Goal: Task Accomplishment & Management: Complete application form

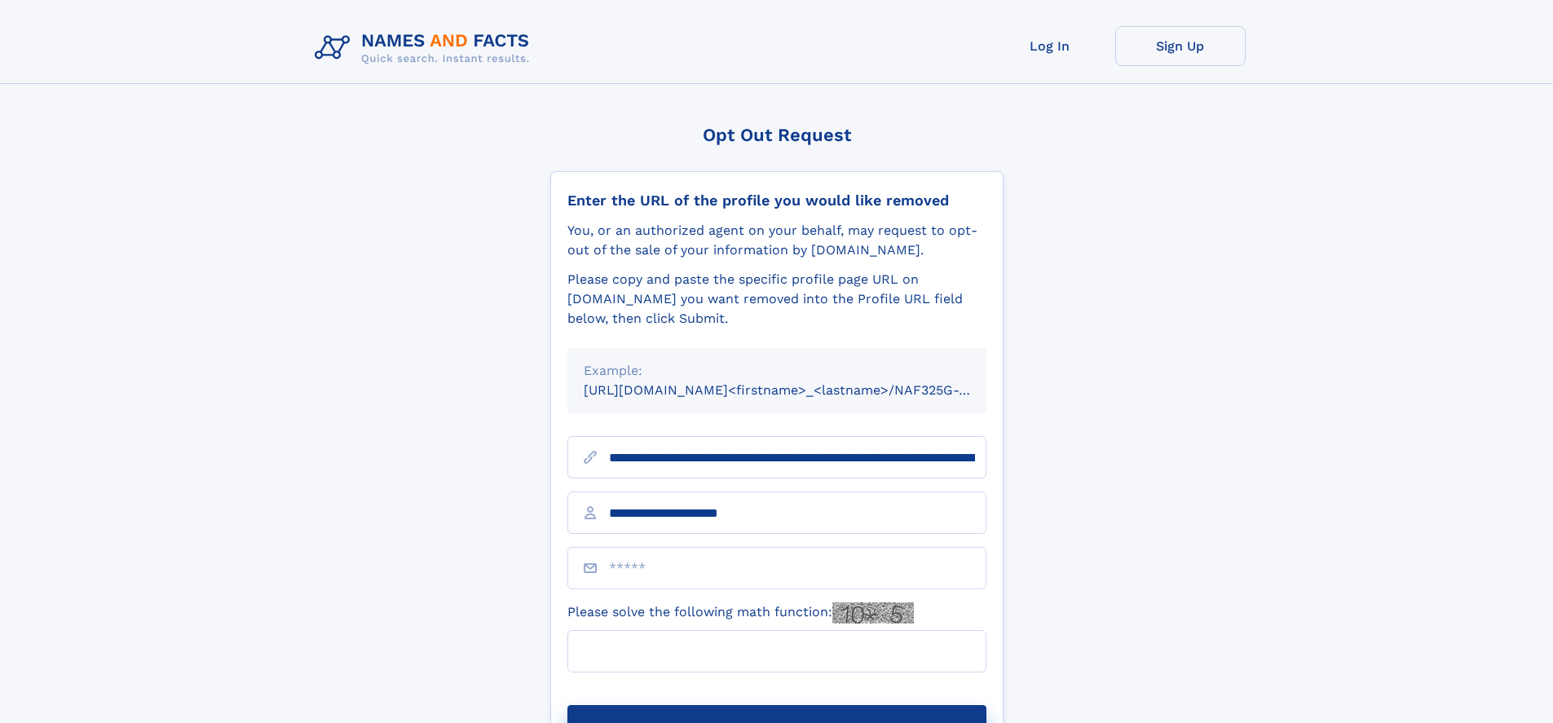
type input "**********"
type input "**"
click at [776, 705] on button "Submit Opt Out Request" at bounding box center [776, 731] width 419 height 52
